Goal: Task Accomplishment & Management: Use online tool/utility

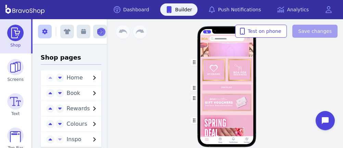
scroll to position [133, 0]
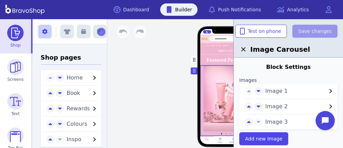
click at [223, 88] on div "button" at bounding box center [226, 100] width 53 height 71
click at [226, 92] on div "button" at bounding box center [226, 100] width 53 height 71
click at [317, 88] on span "Image 1" at bounding box center [295, 91] width 61 height 8
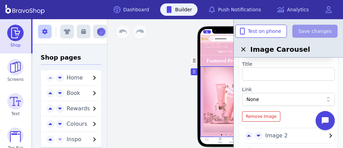
scroll to position [101, 0]
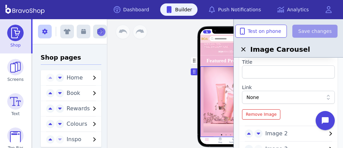
click at [284, 98] on div "None" at bounding box center [284, 97] width 77 height 7
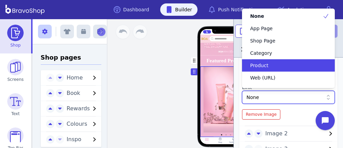
click at [271, 68] on div "Product" at bounding box center [284, 65] width 76 height 7
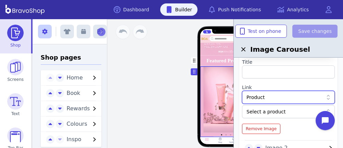
click at [288, 110] on div at bounding box center [284, 111] width 77 height 7
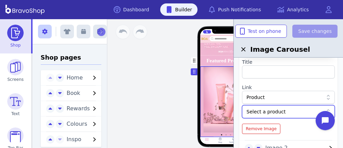
click at [288, 110] on div at bounding box center [284, 111] width 77 height 7
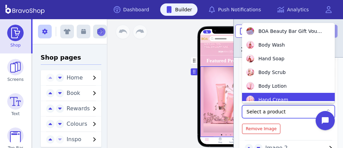
click at [276, 99] on span "Hand Cream" at bounding box center [273, 99] width 30 height 7
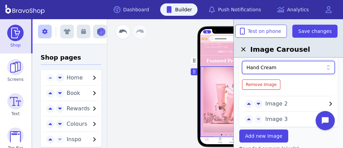
scroll to position [145, 0]
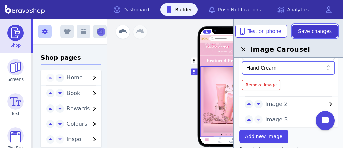
click at [308, 31] on span "Save changes" at bounding box center [315, 31] width 34 height 7
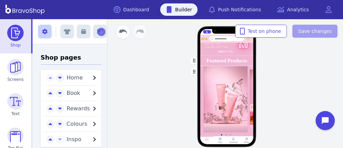
click at [236, 92] on div "button" at bounding box center [226, 101] width 53 height 71
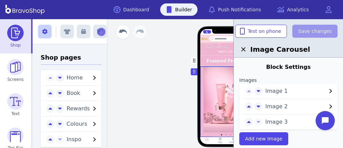
click at [292, 107] on span "Image 2" at bounding box center [295, 106] width 61 height 8
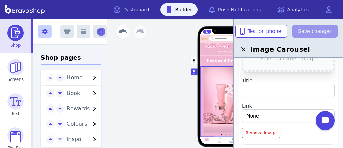
scroll to position [98, 0]
click at [291, 113] on div "None" at bounding box center [284, 115] width 77 height 7
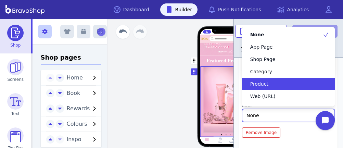
click at [274, 83] on div "Product" at bounding box center [284, 83] width 76 height 7
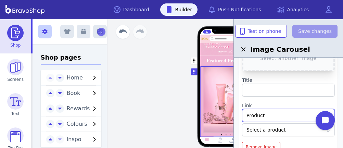
click at [291, 128] on div at bounding box center [284, 129] width 77 height 7
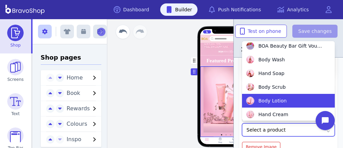
scroll to position [2, 0]
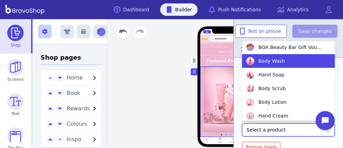
click at [276, 62] on span "Body Wash" at bounding box center [271, 60] width 27 height 7
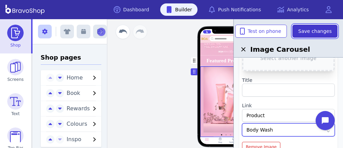
click at [306, 30] on span "Save changes" at bounding box center [315, 31] width 34 height 7
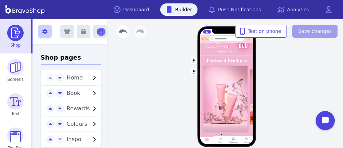
click at [225, 92] on div "button" at bounding box center [226, 101] width 53 height 71
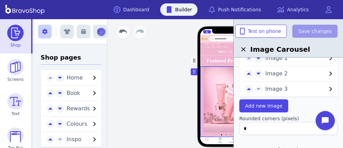
scroll to position [34, 0]
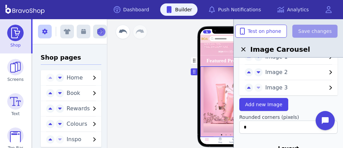
click at [280, 89] on span "Image 3" at bounding box center [295, 87] width 61 height 8
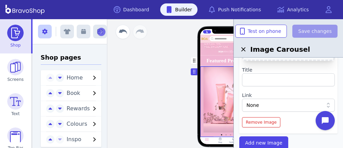
scroll to position [124, 0]
click at [277, 105] on div "None" at bounding box center [284, 104] width 77 height 7
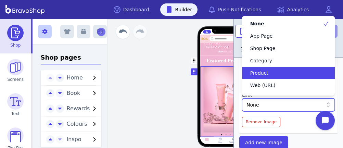
click at [275, 70] on div "Product" at bounding box center [284, 72] width 76 height 7
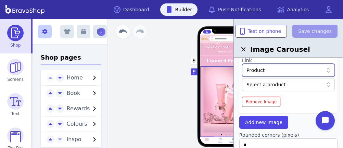
scroll to position [160, 0]
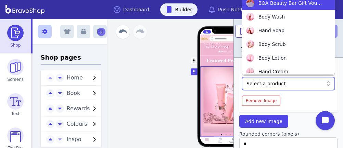
click at [277, 83] on div at bounding box center [284, 83] width 77 height 7
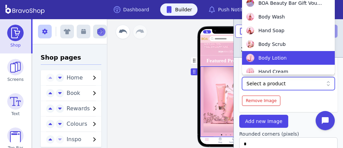
click at [275, 60] on span "Body Lotion" at bounding box center [272, 57] width 28 height 7
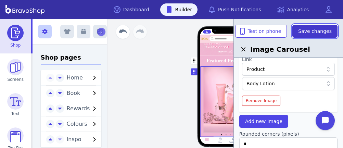
click at [311, 28] on span "Save changes" at bounding box center [315, 31] width 34 height 7
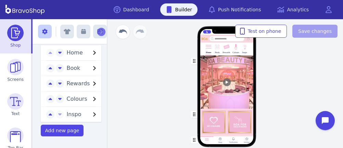
scroll to position [0, 0]
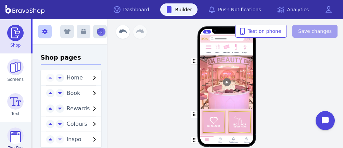
click at [12, 137] on img at bounding box center [15, 135] width 16 height 16
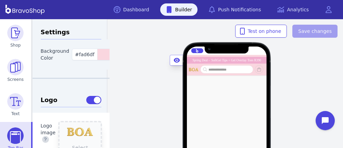
click at [198, 60] on div "Spring Deal - SoftGel Tips + Gel Overlay Toes R390" at bounding box center [226, 59] width 69 height 3
click at [311, 85] on div "Spring Deal - SoftGel Tips + Gel Overlay Toes R390 Winter Special - Soft Gel Ti…" at bounding box center [226, 136] width 233 height 103
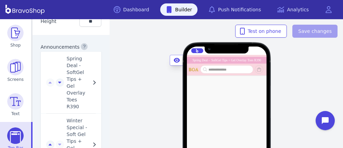
scroll to position [613, 0]
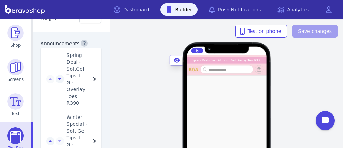
click at [70, 117] on span "Winter Special - Soft Gel Tips + Gel Overlay Toes R390" at bounding box center [79, 141] width 24 height 55
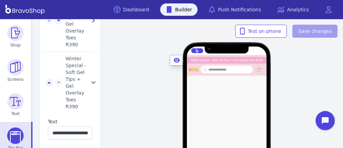
click at [77, 118] on div "Text" at bounding box center [70, 121] width 44 height 7
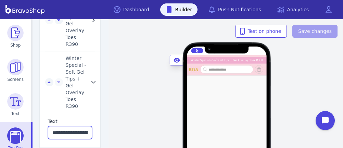
click at [64, 126] on input "**********" at bounding box center [70, 132] width 44 height 13
drag, startPoint x: 64, startPoint y: 116, endPoint x: 48, endPoint y: 115, distance: 15.4
click at [48, 126] on input "**********" at bounding box center [70, 132] width 44 height 13
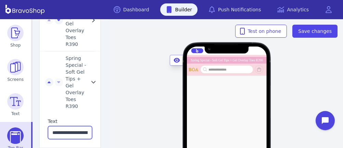
type input "**********"
click at [149, 98] on div "Spring Deal - SoftGel Tips + Gel Overlay Toes R390 Spring Special - Soft Gel Ti…" at bounding box center [226, 136] width 233 height 103
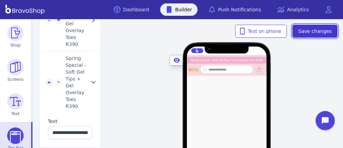
click at [313, 32] on span "Save changes" at bounding box center [315, 31] width 34 height 7
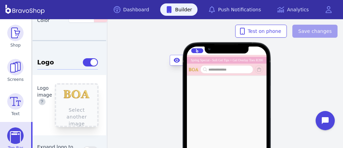
scroll to position [0, 3]
